Goal: Task Accomplishment & Management: Manage account settings

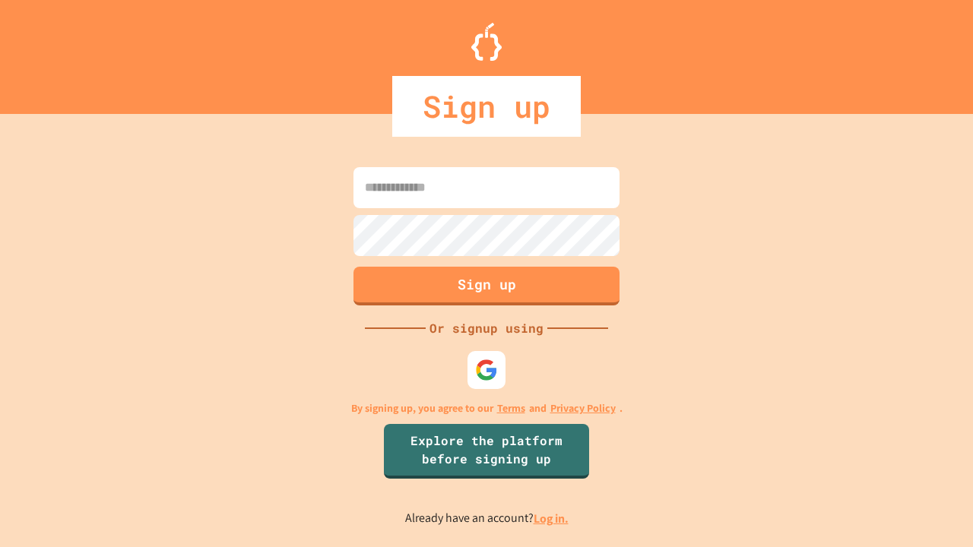
click at [552, 519] on link "Log in." at bounding box center [551, 519] width 35 height 16
